Goal: Task Accomplishment & Management: Manage account settings

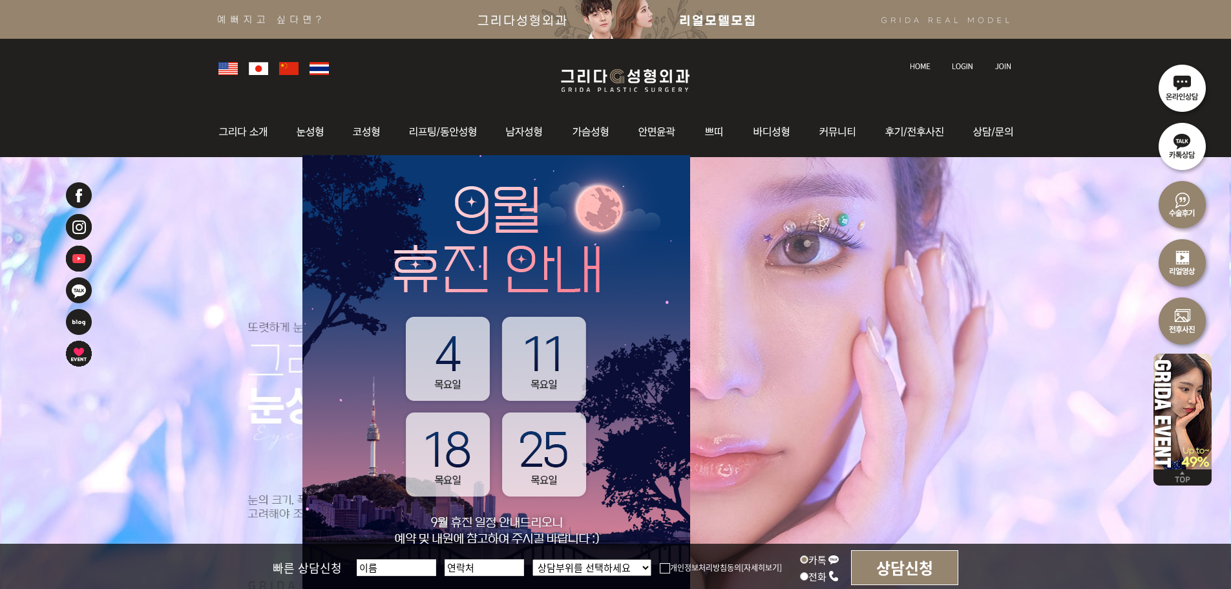
click at [971, 61] on link at bounding box center [963, 54] width 36 height 18
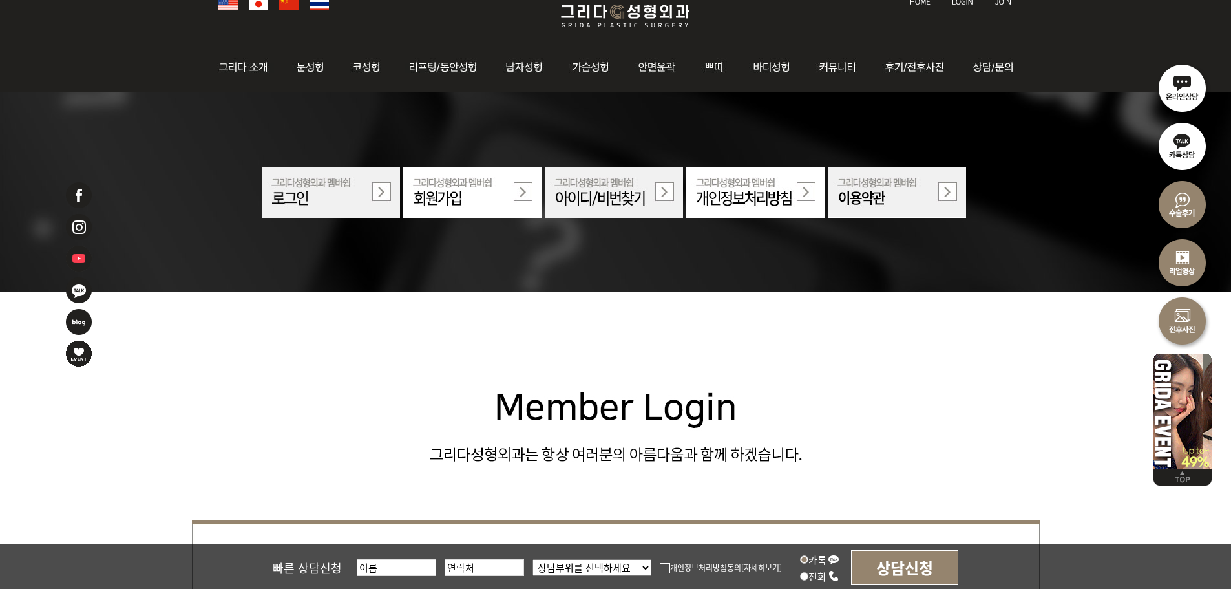
scroll to position [258, 0]
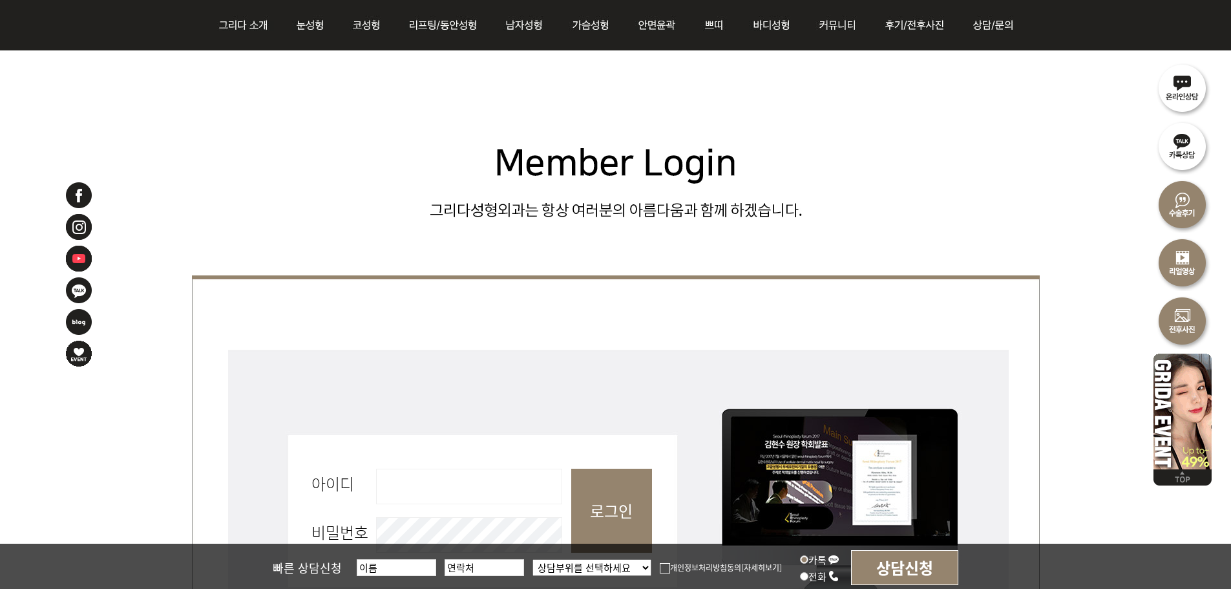
click at [452, 492] on input "아이디 필수" at bounding box center [469, 486] width 186 height 36
type input "admin"
click at [607, 506] on input "로그인" at bounding box center [611, 510] width 81 height 84
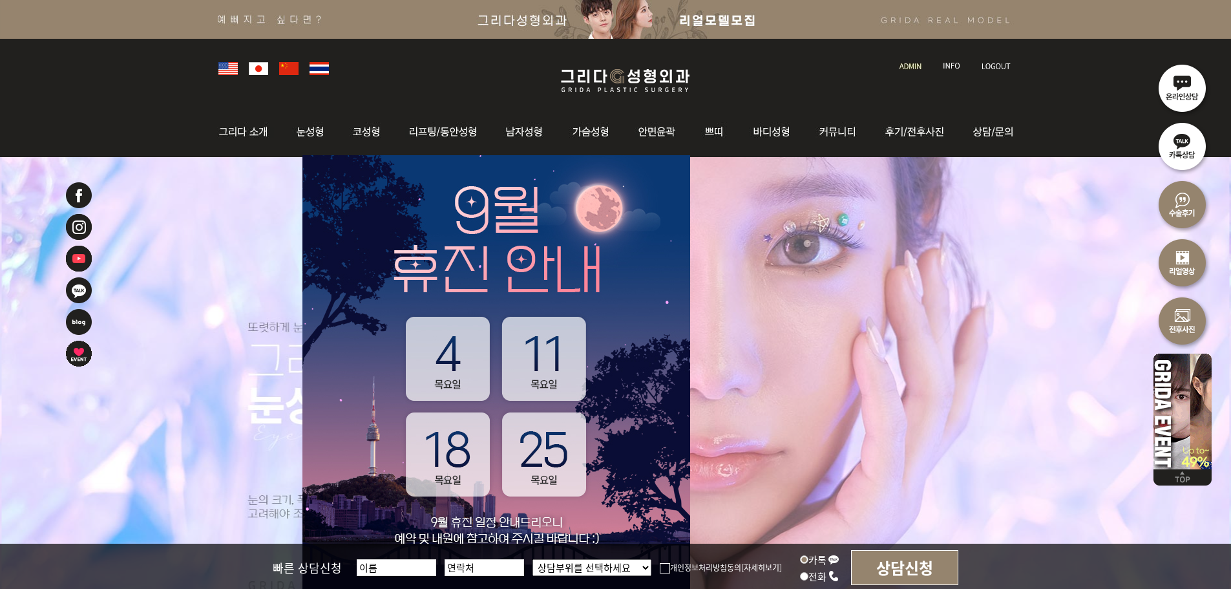
click at [910, 67] on img at bounding box center [910, 66] width 22 height 7
